Goal: Go to known website: Go to known website

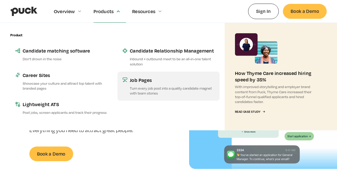
click at [143, 82] on div "Job Pages" at bounding box center [172, 80] width 85 height 6
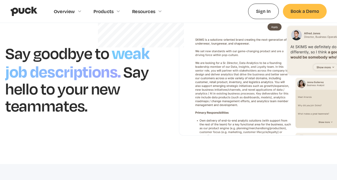
scroll to position [73, 0]
